Goal: Find specific page/section: Find specific page/section

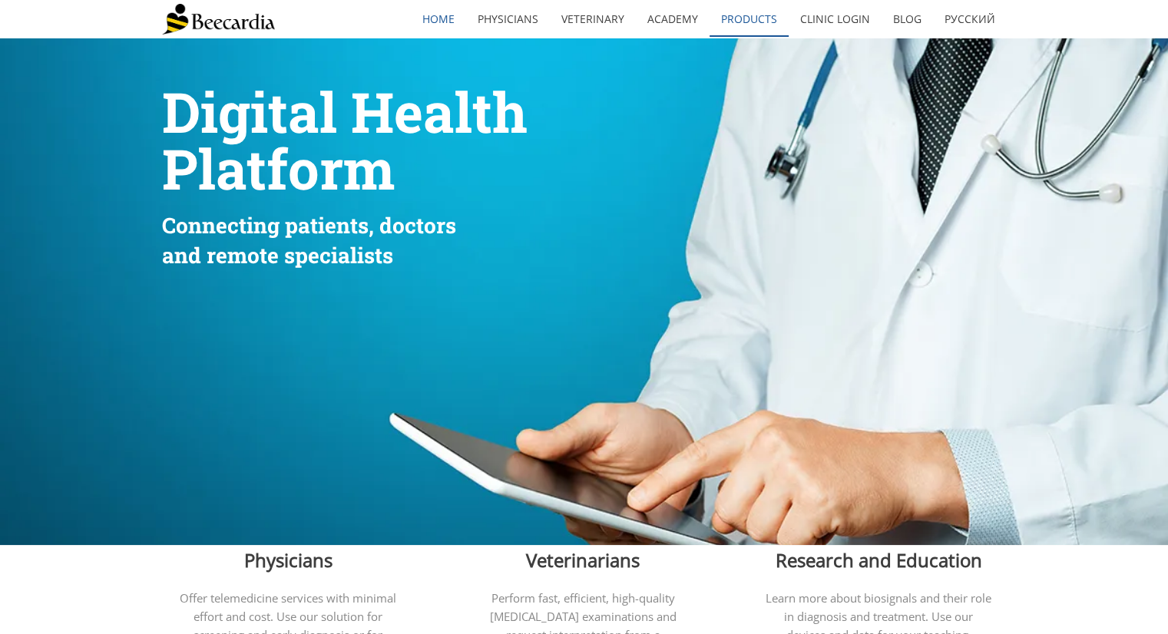
click at [744, 30] on link "Products" at bounding box center [749, 19] width 79 height 35
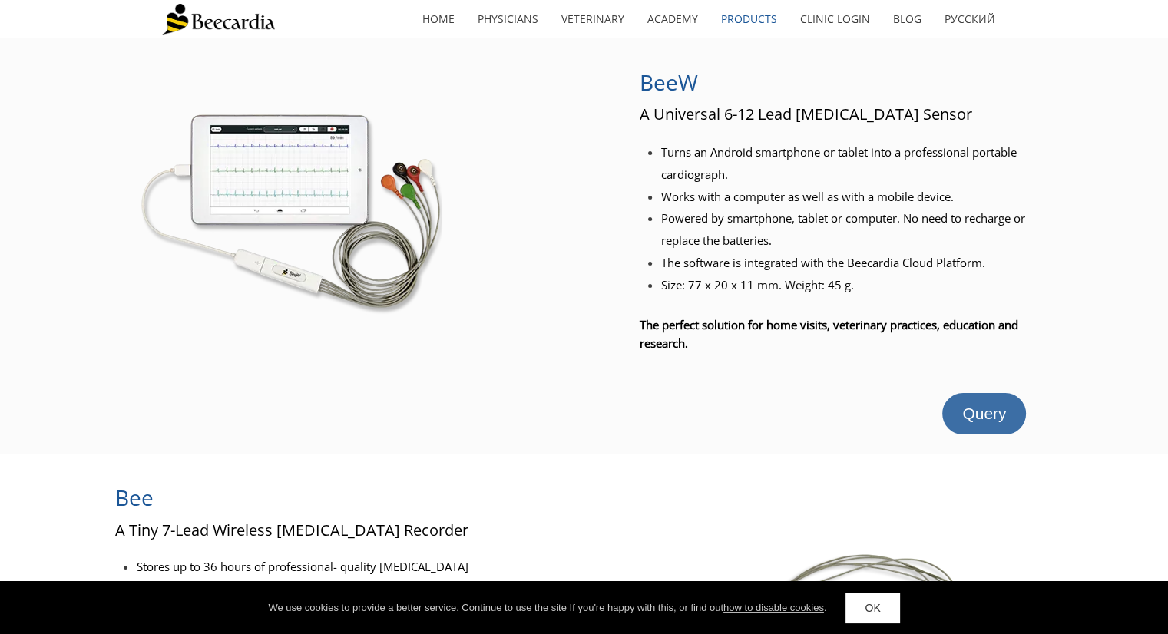
click at [989, 407] on span "Query" at bounding box center [984, 414] width 44 height 18
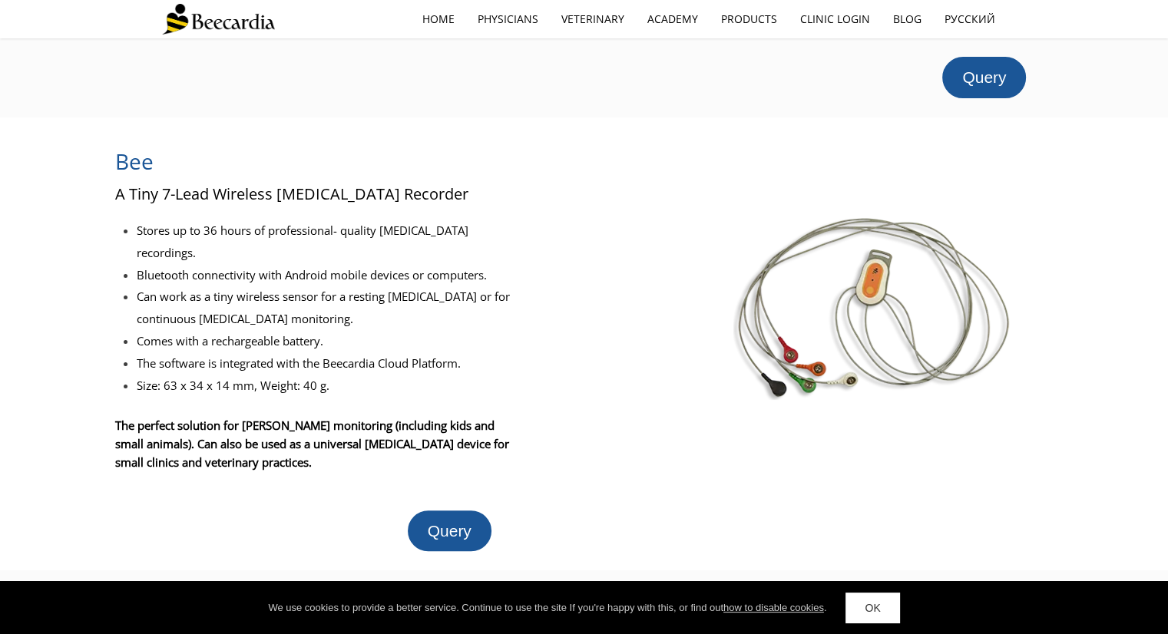
scroll to position [243, 0]
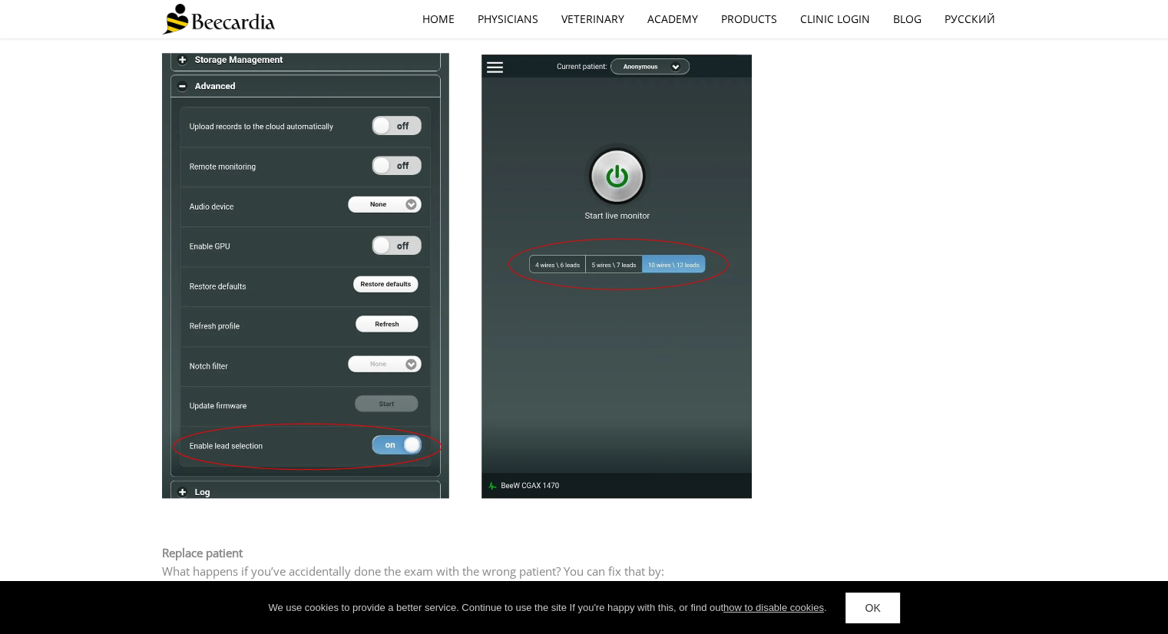
scroll to position [1416, 0]
